Goal: Task Accomplishment & Management: Use online tool/utility

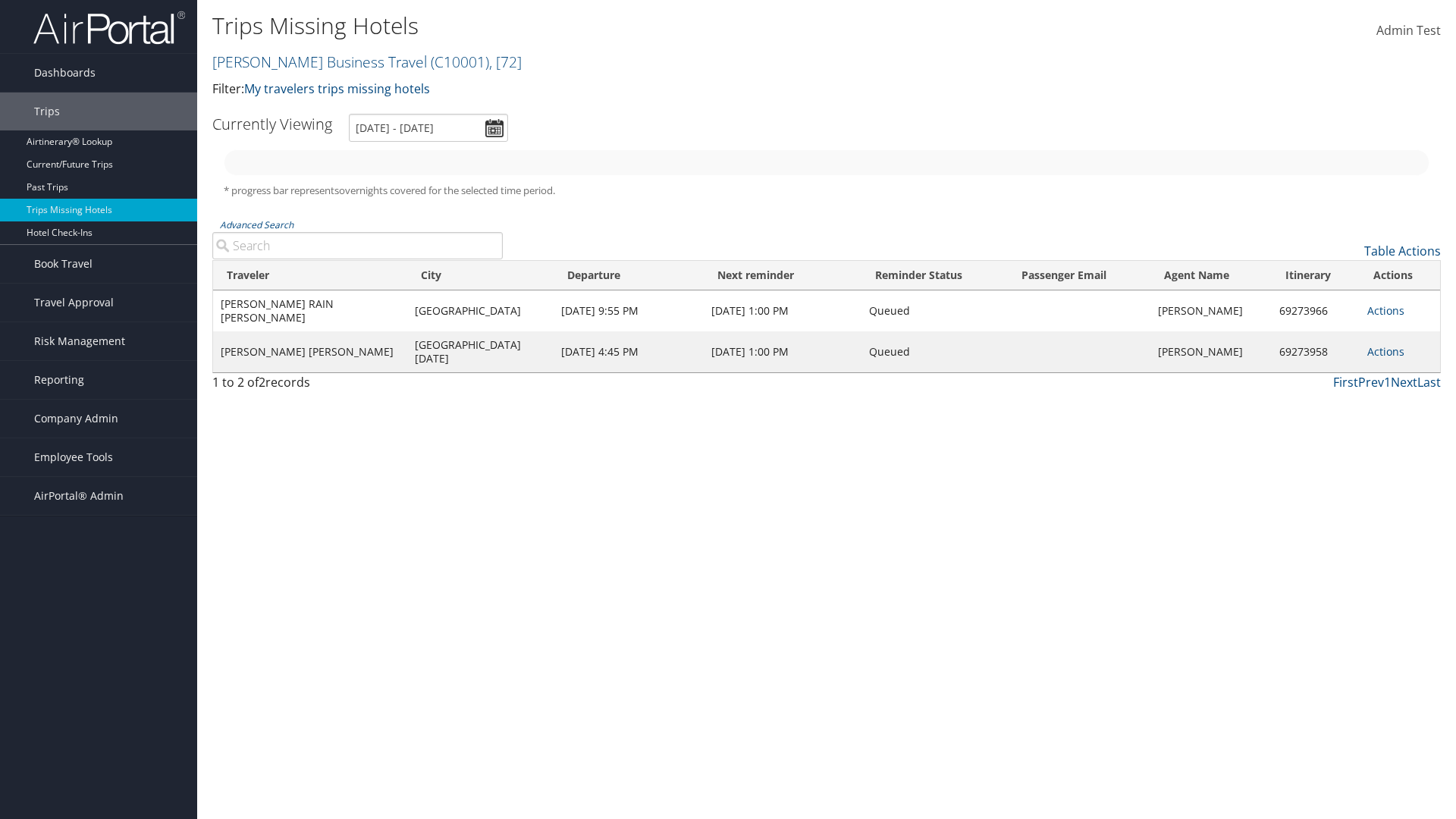
click at [313, 62] on link "Christopherson Business Travel ( C10001 ) , [ 72 ]" at bounding box center [366, 62] width 309 height 21
click at [0, 0] on input "search" at bounding box center [0, 0] width 0 height 0
type input "[PERSON_NAME] Business Travel"
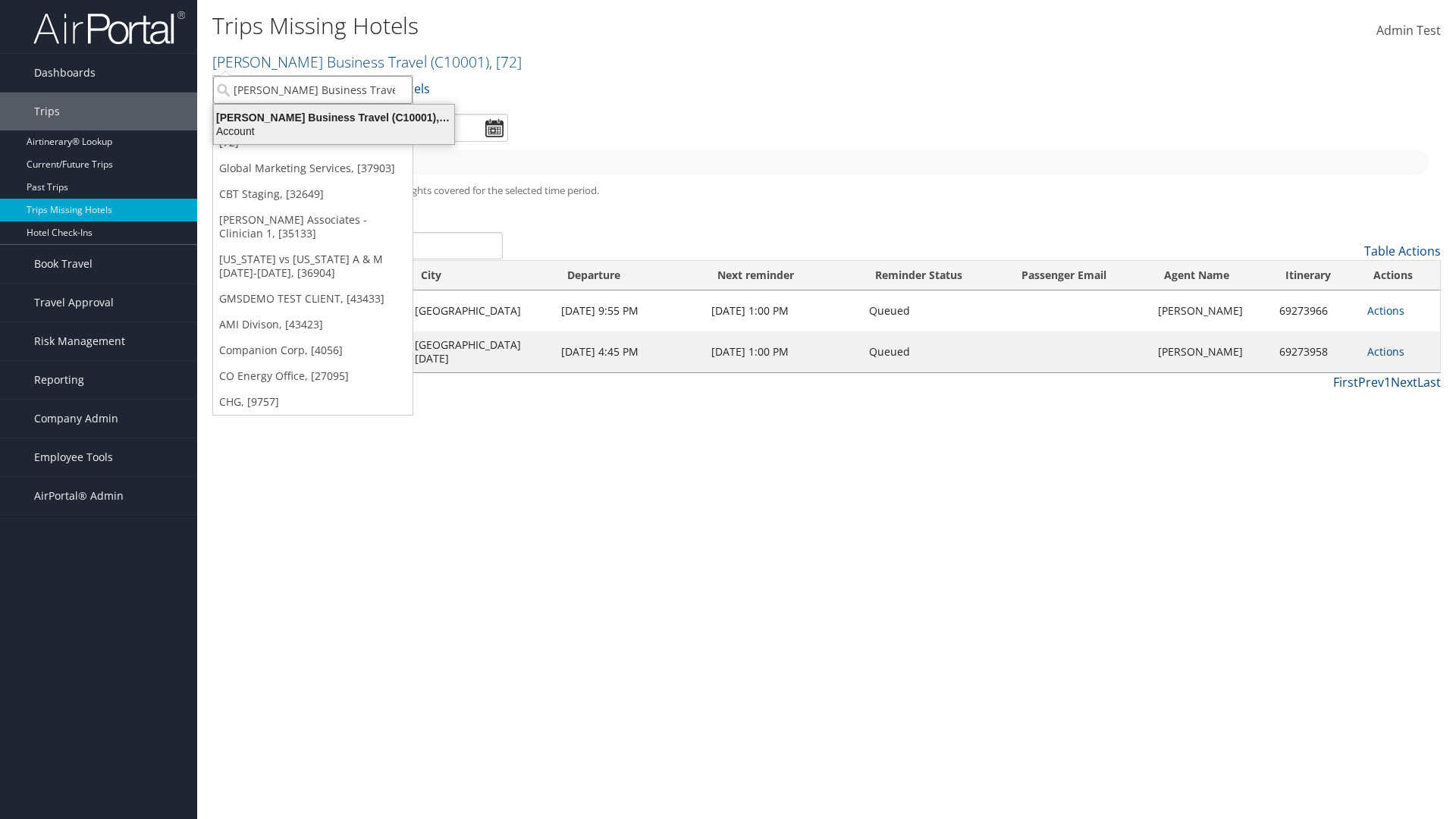
click at [333, 131] on div "Account" at bounding box center [333, 132] width 258 height 14
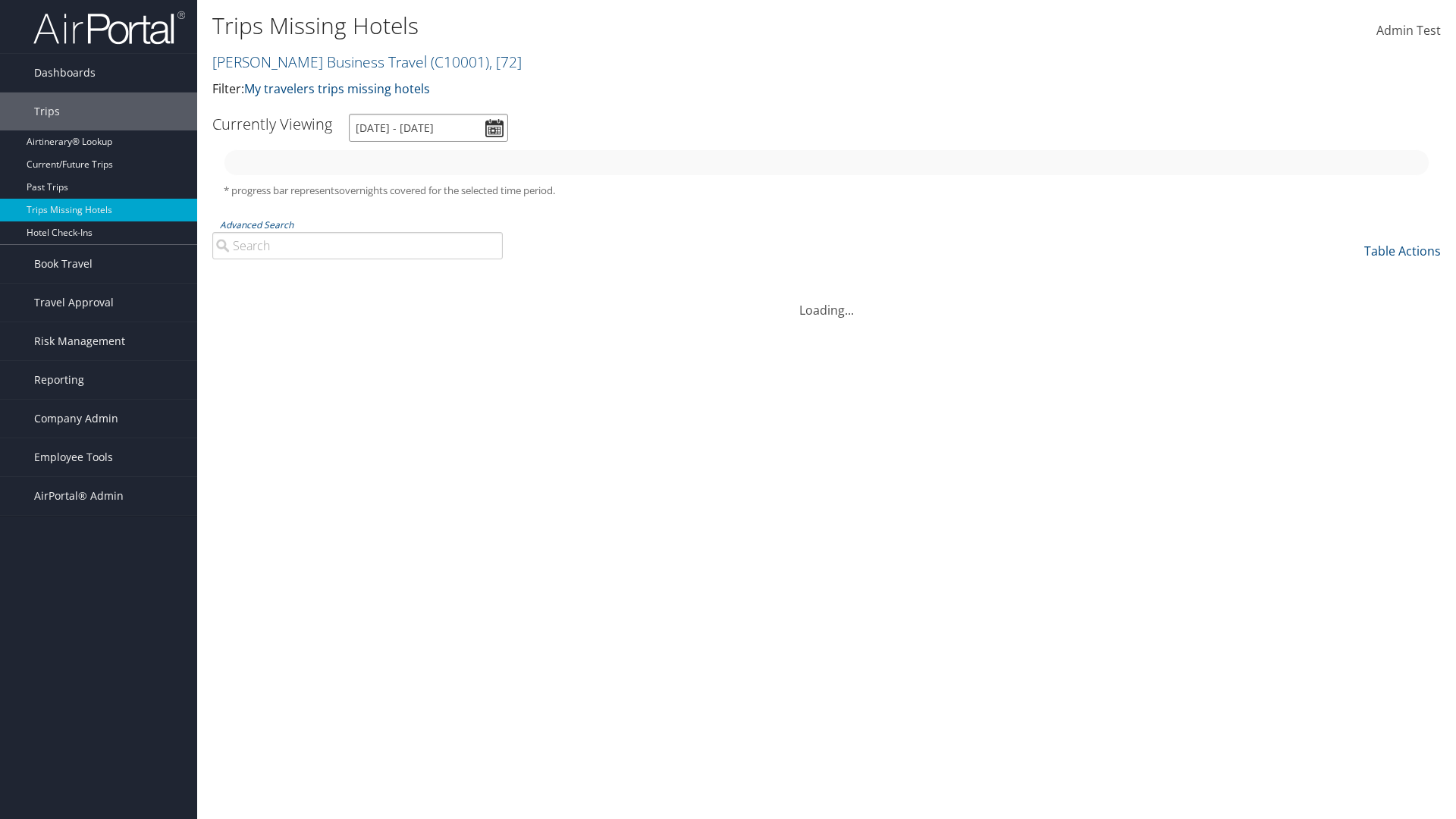
click at [429, 127] on input "[DATE] - [DATE]" at bounding box center [429, 127] width 159 height 28
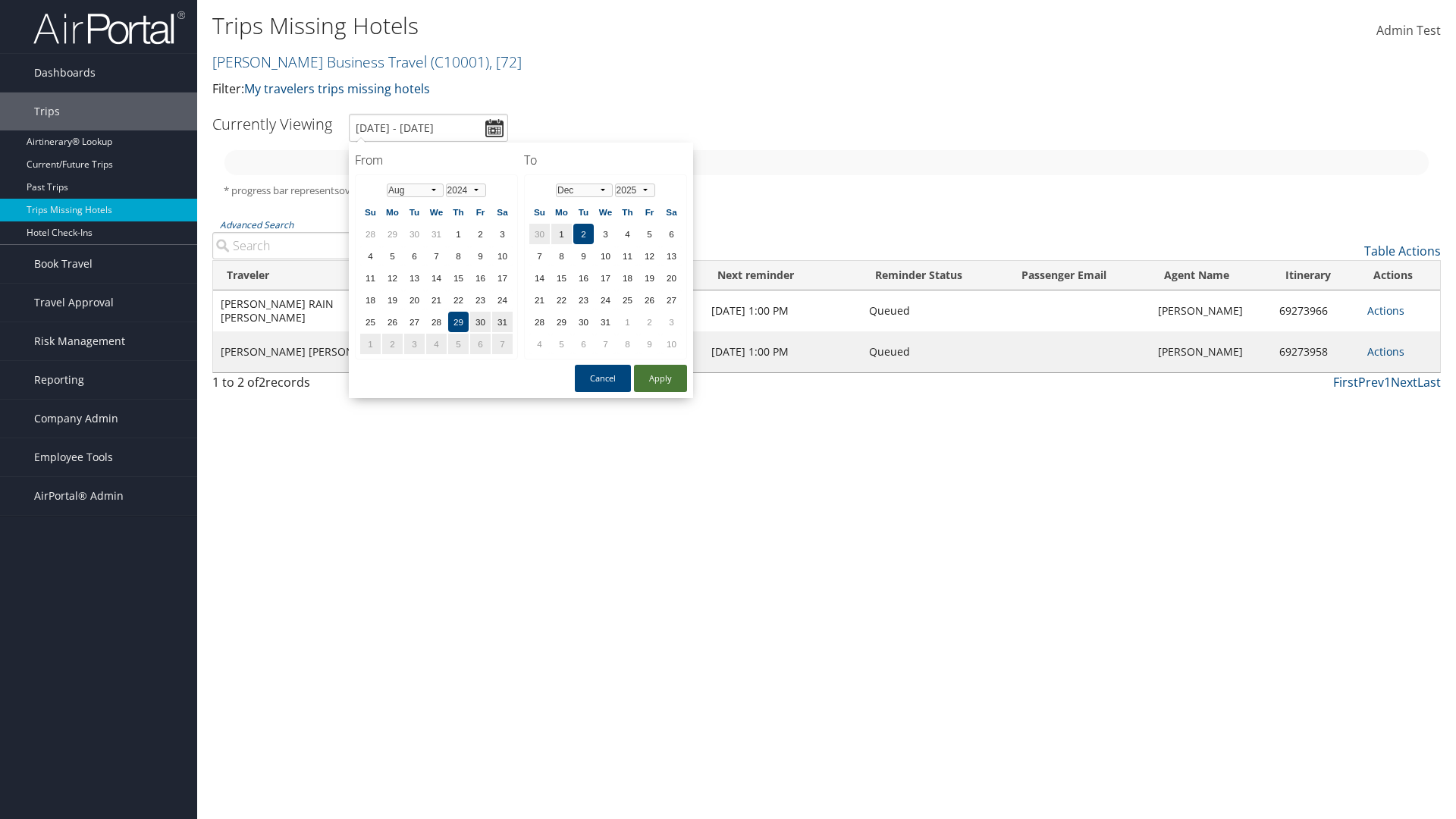
click at [660, 379] on button "Apply" at bounding box center [660, 379] width 53 height 28
type input "[DATE] - [DATE]"
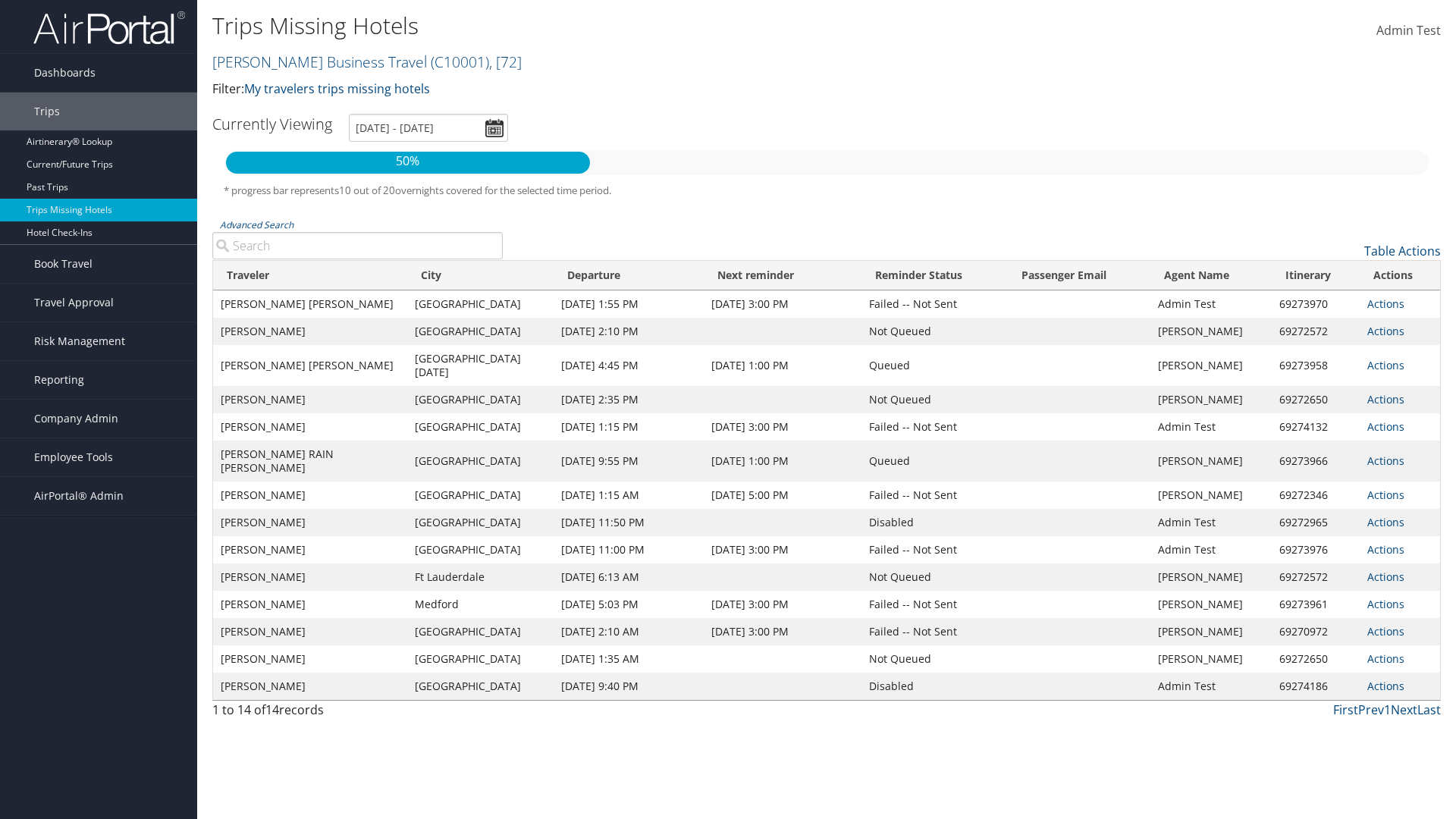
click at [1383, 303] on link "Actions" at bounding box center [1385, 303] width 37 height 15
click at [1401, 373] on link "Attach Hotel" at bounding box center [1401, 373] width 70 height 40
